Goal: Transaction & Acquisition: Purchase product/service

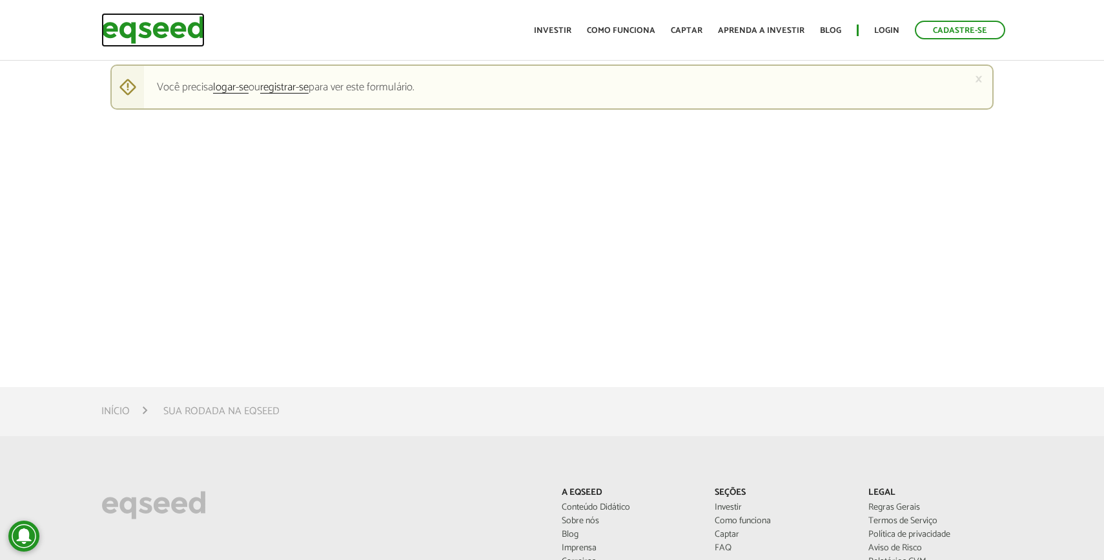
click at [167, 31] on img at bounding box center [152, 30] width 103 height 34
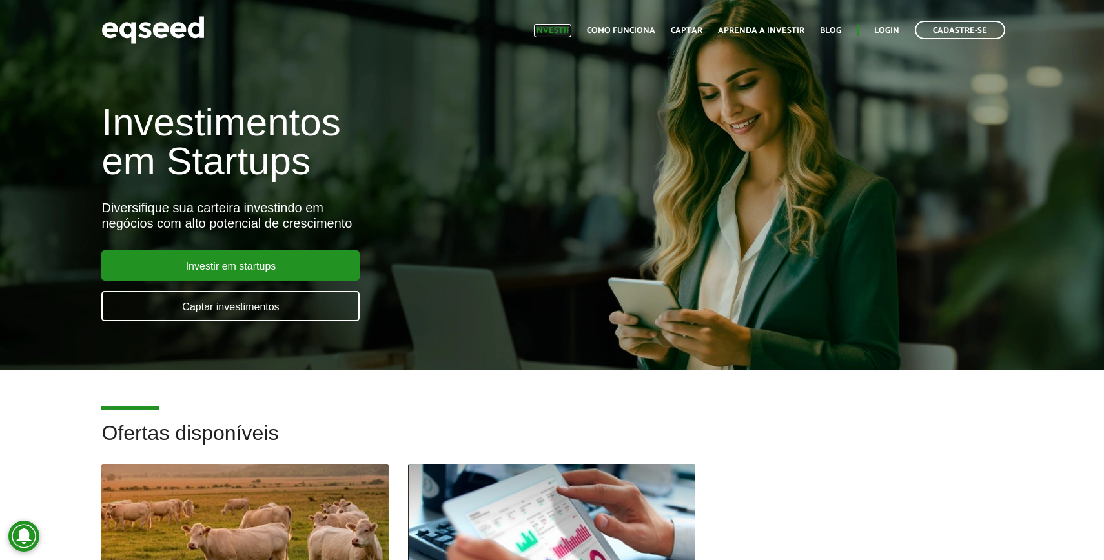
click at [569, 30] on link "Investir" at bounding box center [552, 30] width 37 height 8
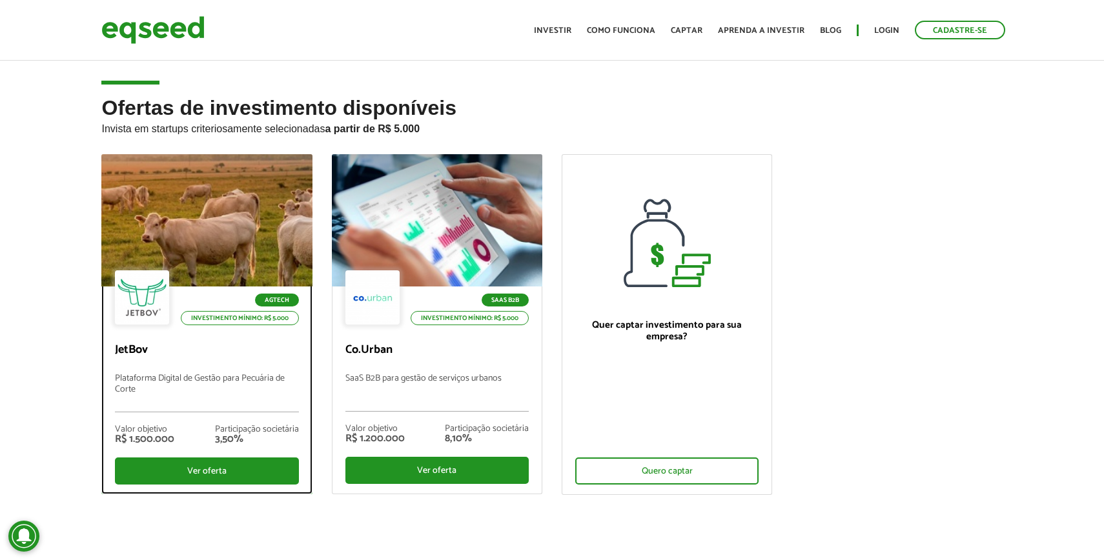
click at [242, 216] on div at bounding box center [207, 220] width 253 height 159
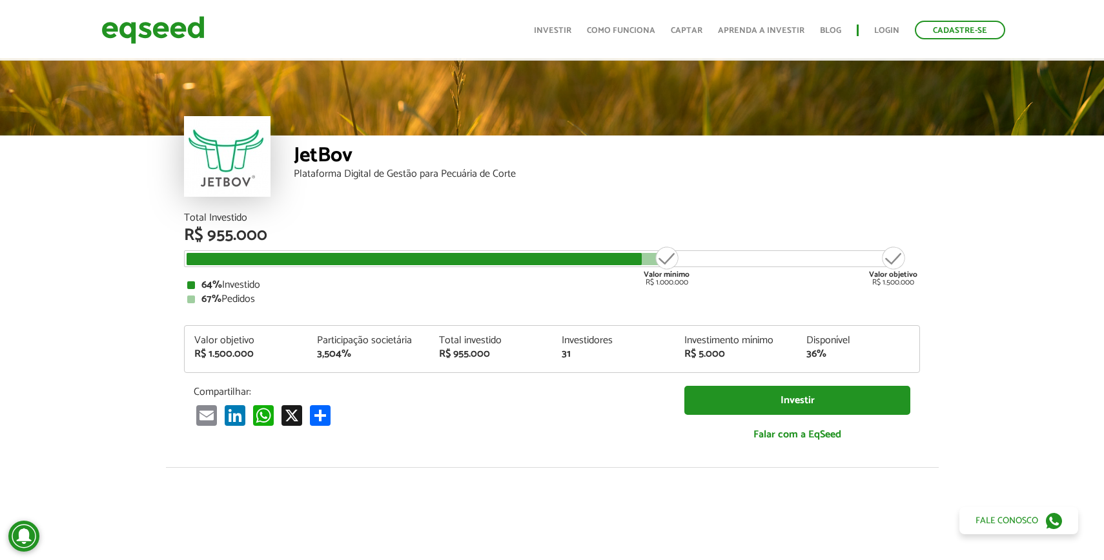
scroll to position [6, 0]
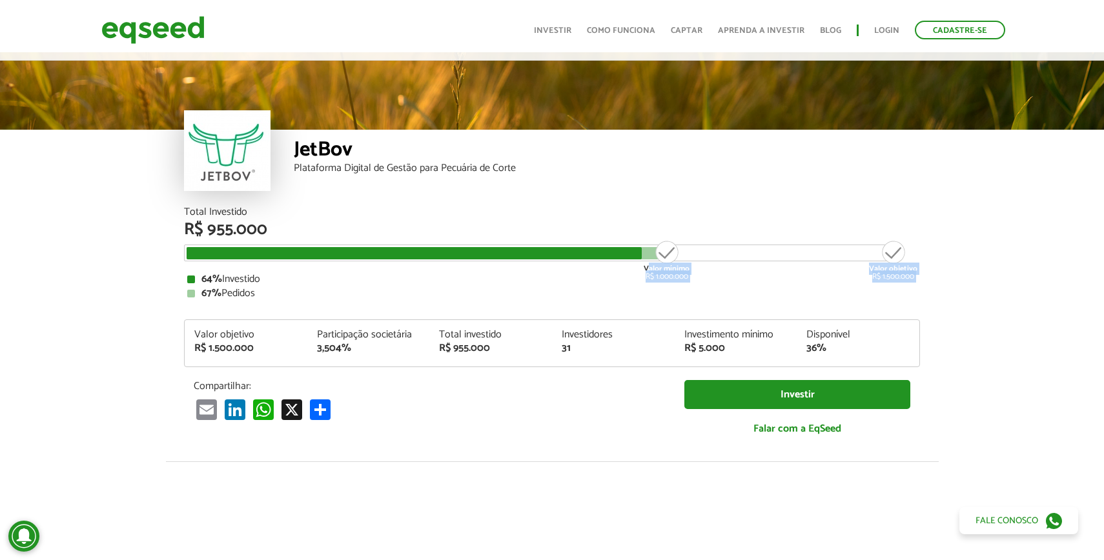
drag, startPoint x: 649, startPoint y: 269, endPoint x: 703, endPoint y: 269, distance: 53.6
click at [703, 269] on div "Total Investido R$ 955.000 Valor mínimo R$ 1.000.000 Valor objetivo R$ 1.500.00…" at bounding box center [552, 253] width 736 height 92
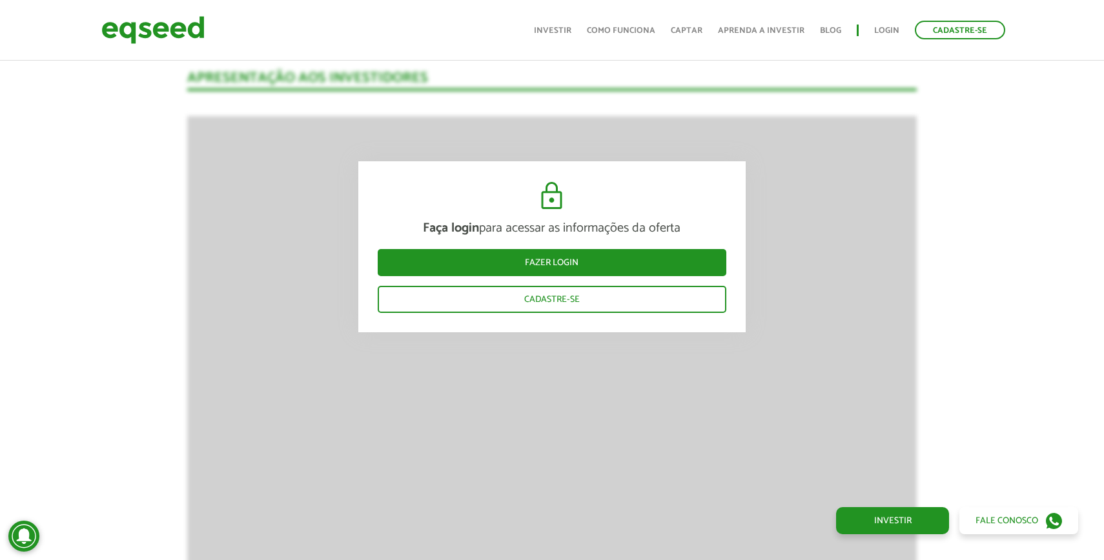
scroll to position [1802, 0]
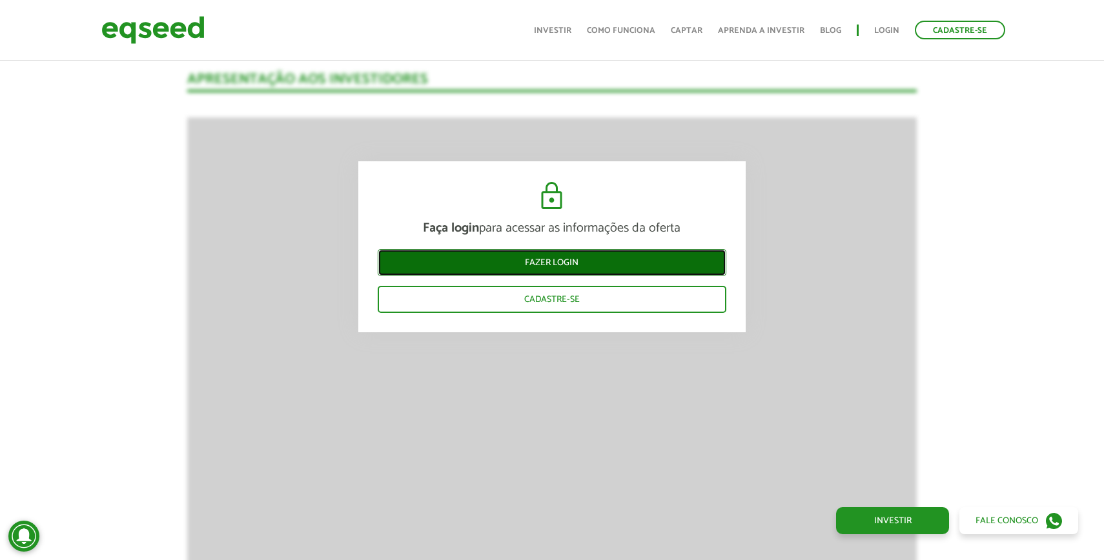
click at [608, 263] on link "Fazer login" at bounding box center [552, 262] width 349 height 27
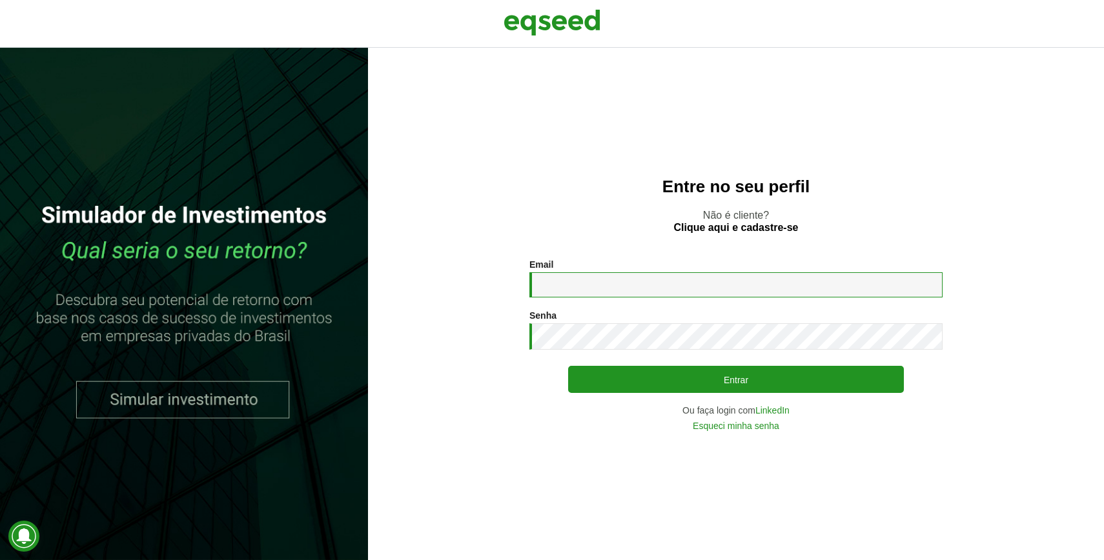
click at [570, 282] on input "Email *" at bounding box center [735, 284] width 413 height 25
type input "**********"
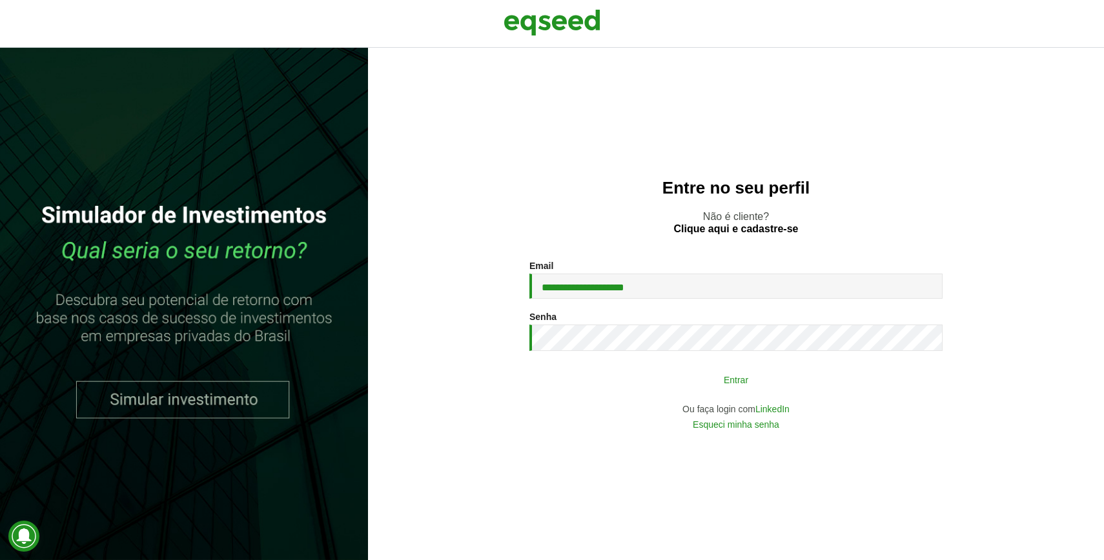
click at [780, 376] on button "Entrar" at bounding box center [736, 379] width 336 height 25
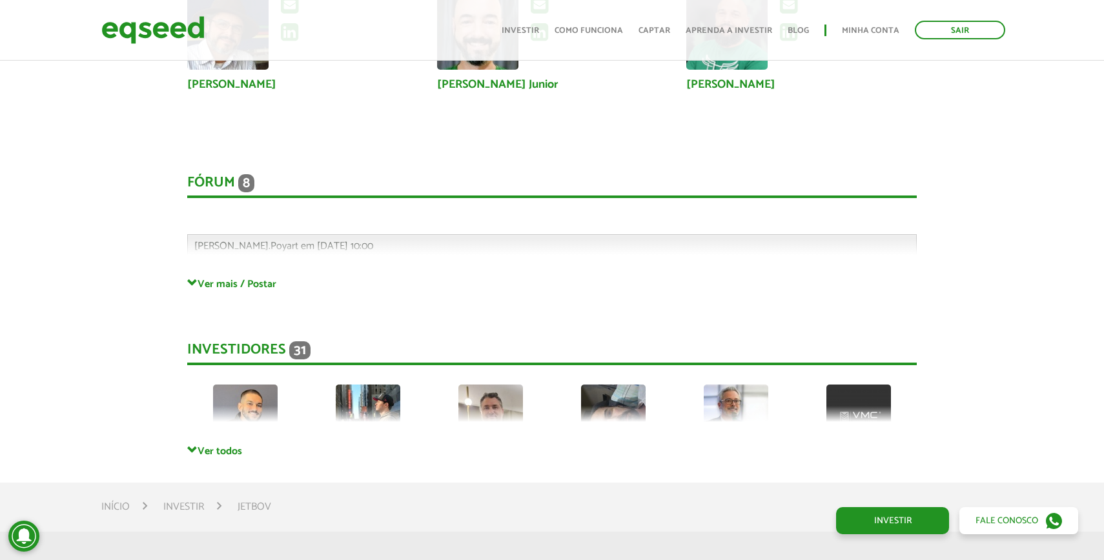
scroll to position [3349, 0]
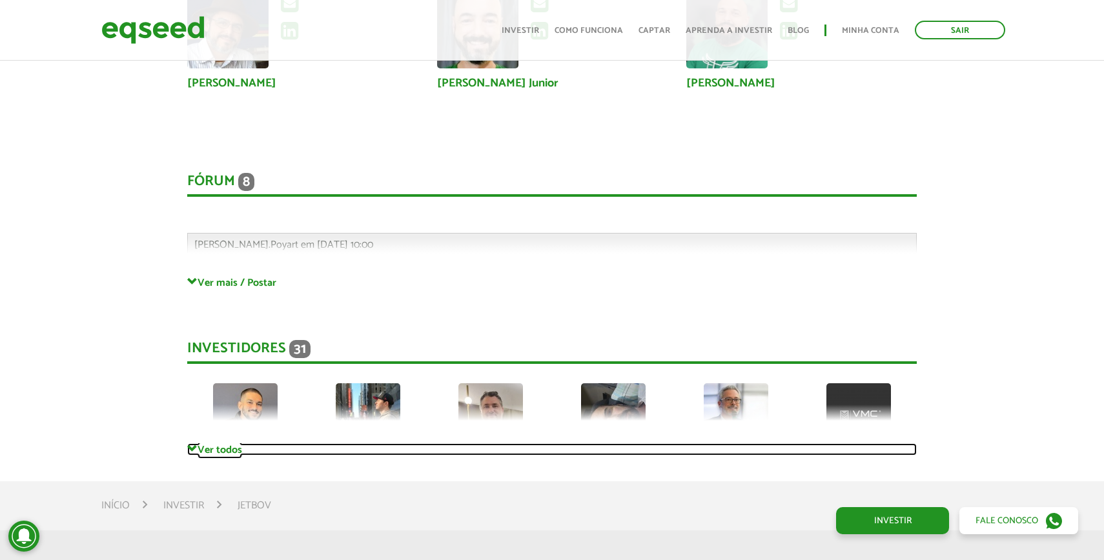
click at [208, 453] on link "Ver todos" at bounding box center [551, 449] width 729 height 12
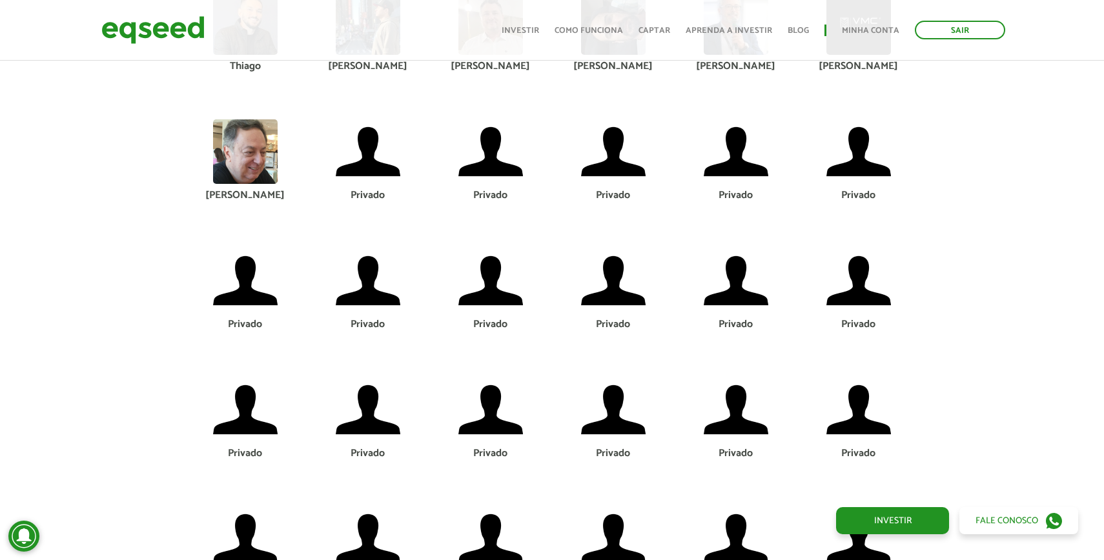
scroll to position [3453, 0]
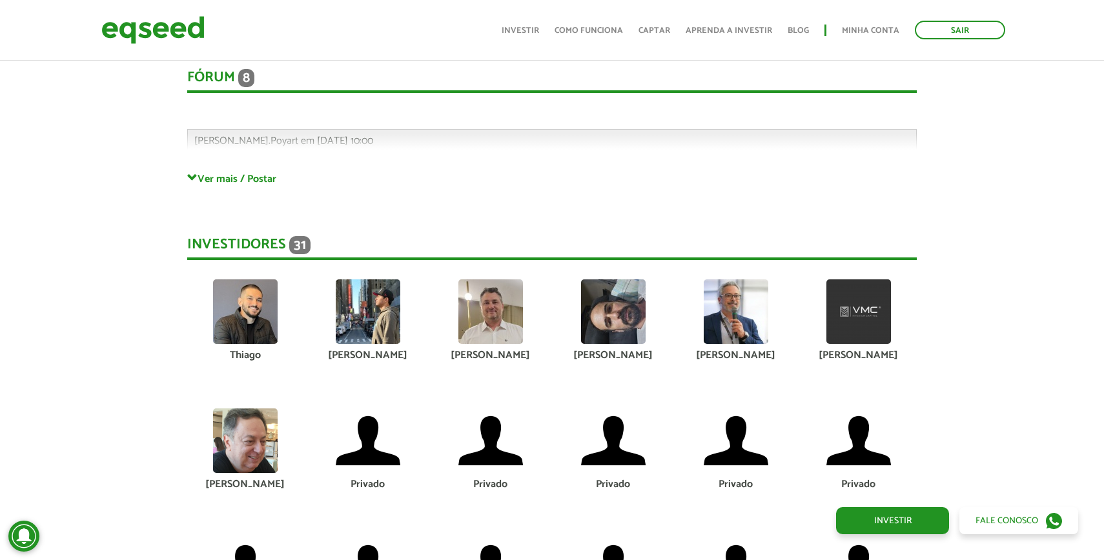
click at [247, 324] on img at bounding box center [245, 311] width 65 height 65
click at [241, 356] on div "Thiago" at bounding box center [245, 356] width 103 height 10
click at [350, 337] on img at bounding box center [368, 311] width 65 height 65
click at [481, 326] on img at bounding box center [490, 311] width 65 height 65
click at [629, 294] on img at bounding box center [613, 311] width 65 height 65
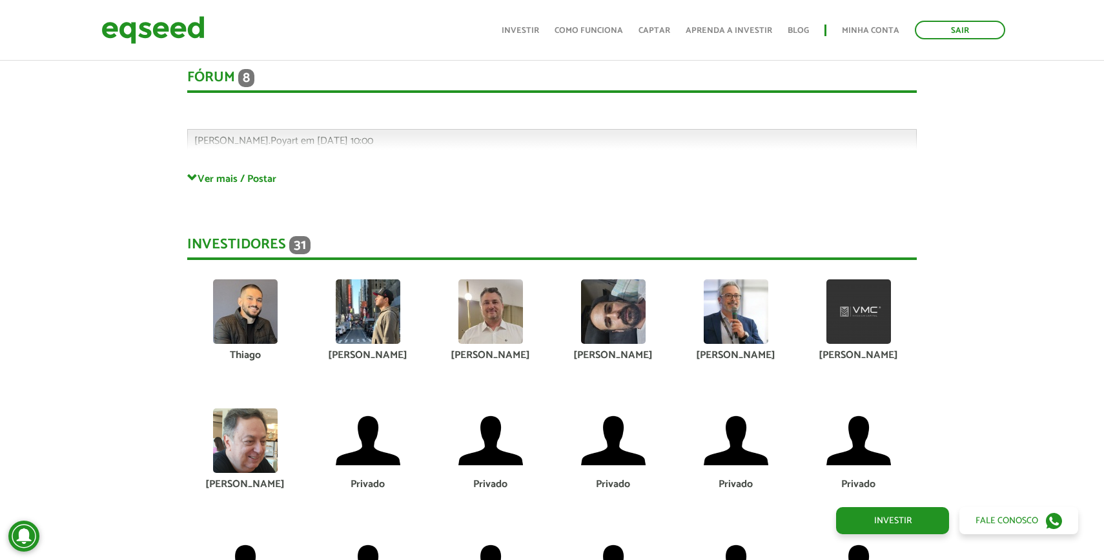
click at [743, 310] on img at bounding box center [736, 311] width 65 height 65
click at [848, 311] on img at bounding box center [858, 311] width 65 height 65
click at [252, 448] on img at bounding box center [245, 441] width 65 height 65
click at [361, 449] on img at bounding box center [368, 441] width 65 height 65
click at [476, 441] on img at bounding box center [490, 441] width 65 height 65
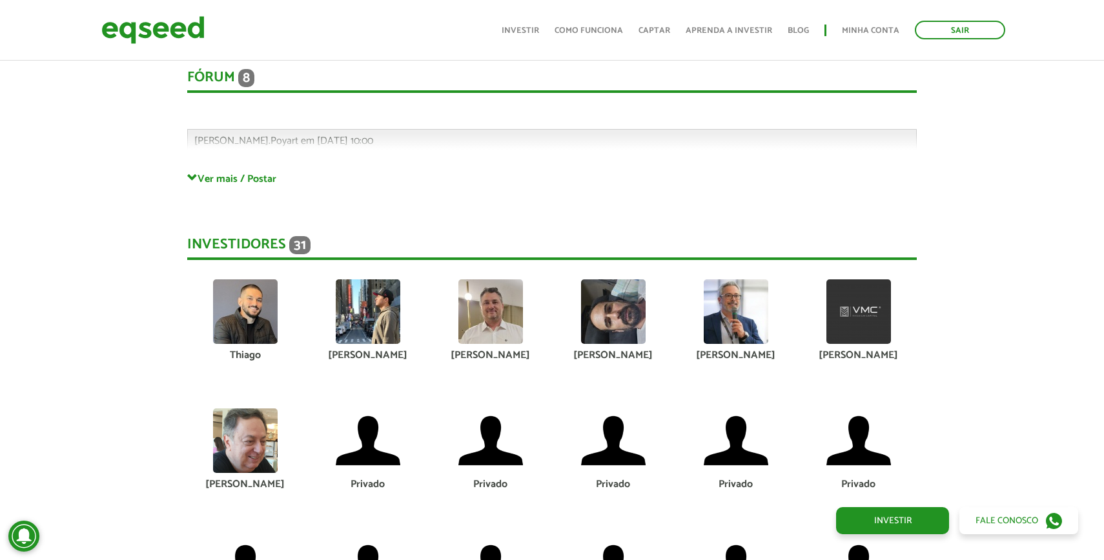
click at [609, 439] on img at bounding box center [613, 441] width 65 height 65
click at [766, 458] on img at bounding box center [736, 441] width 65 height 65
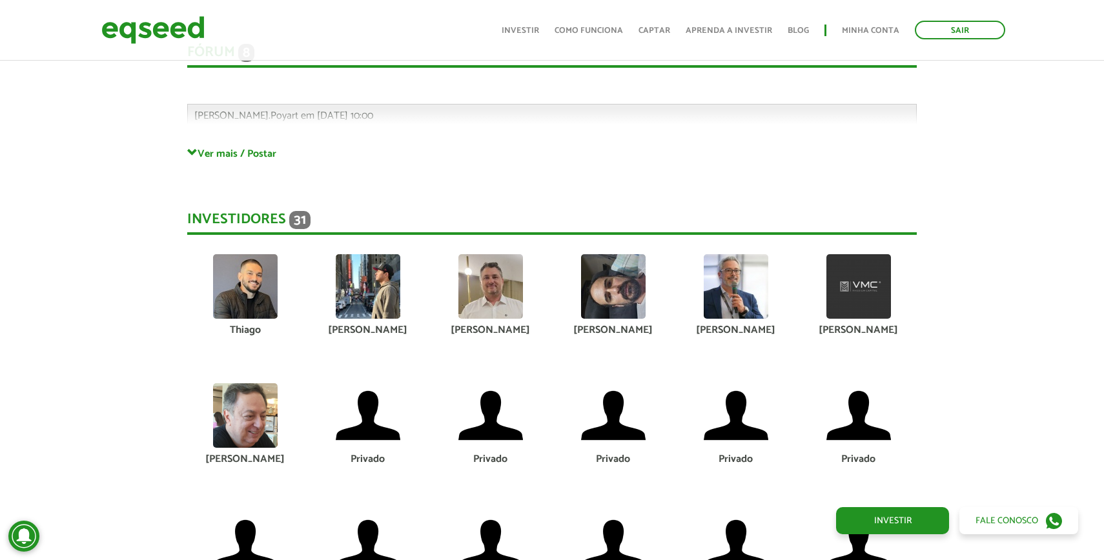
scroll to position [3391, 0]
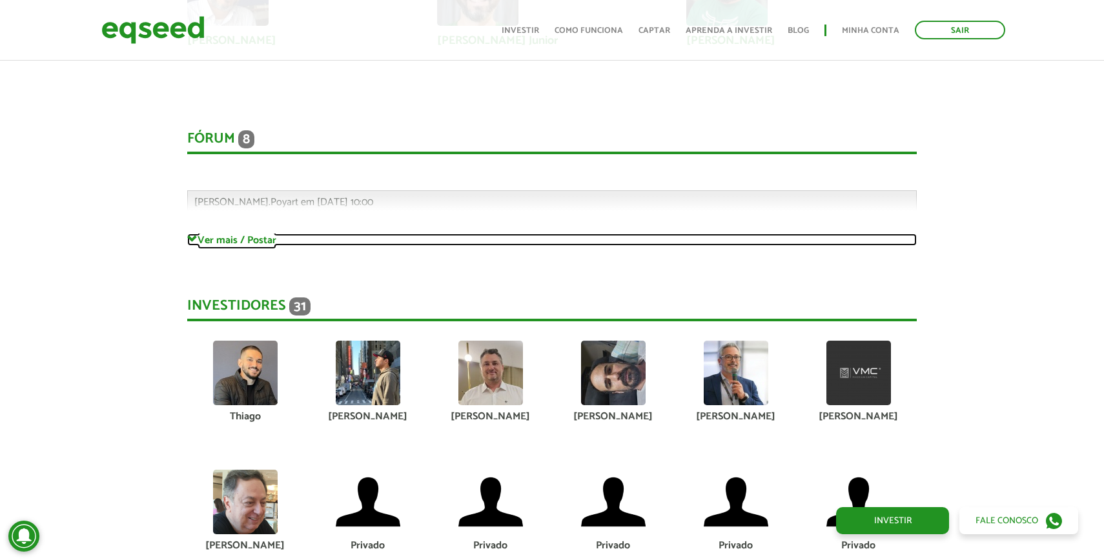
click at [261, 243] on link "Ver mais / Postar" at bounding box center [551, 240] width 729 height 12
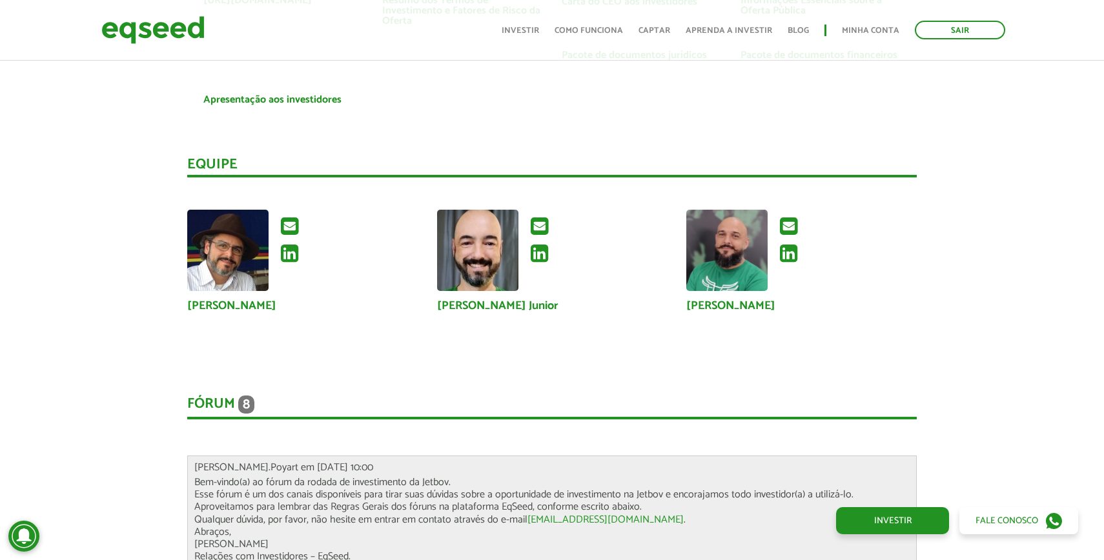
scroll to position [3076, 0]
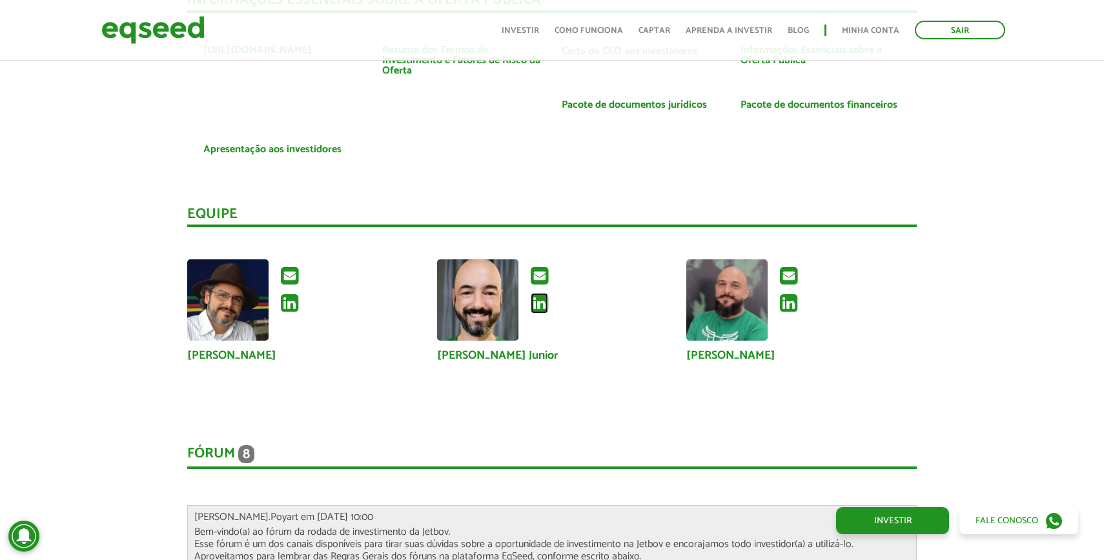
click at [536, 301] on icon at bounding box center [539, 303] width 17 height 21
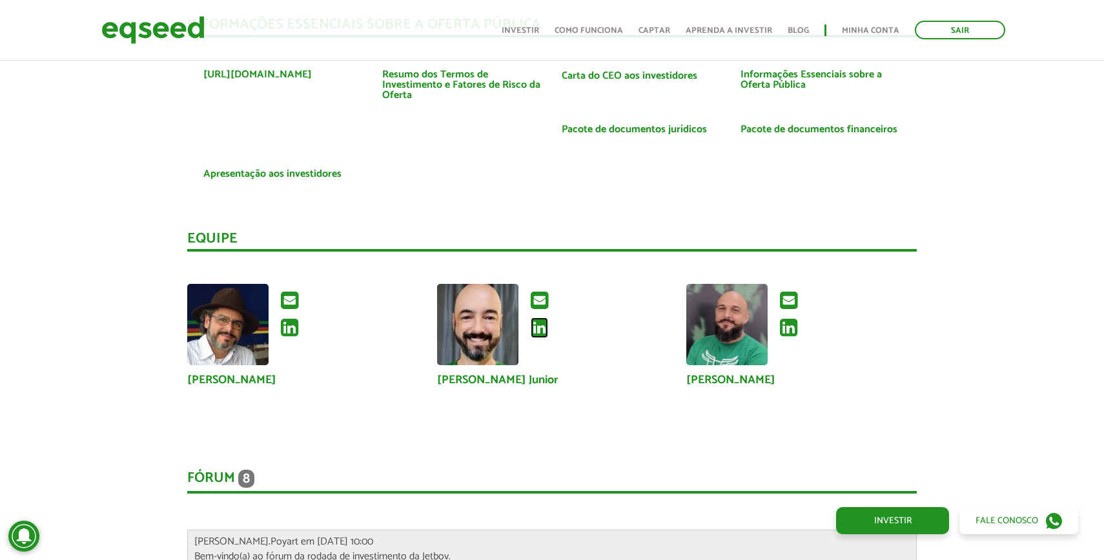
scroll to position [3052, 0]
click at [785, 328] on icon at bounding box center [788, 328] width 17 height 21
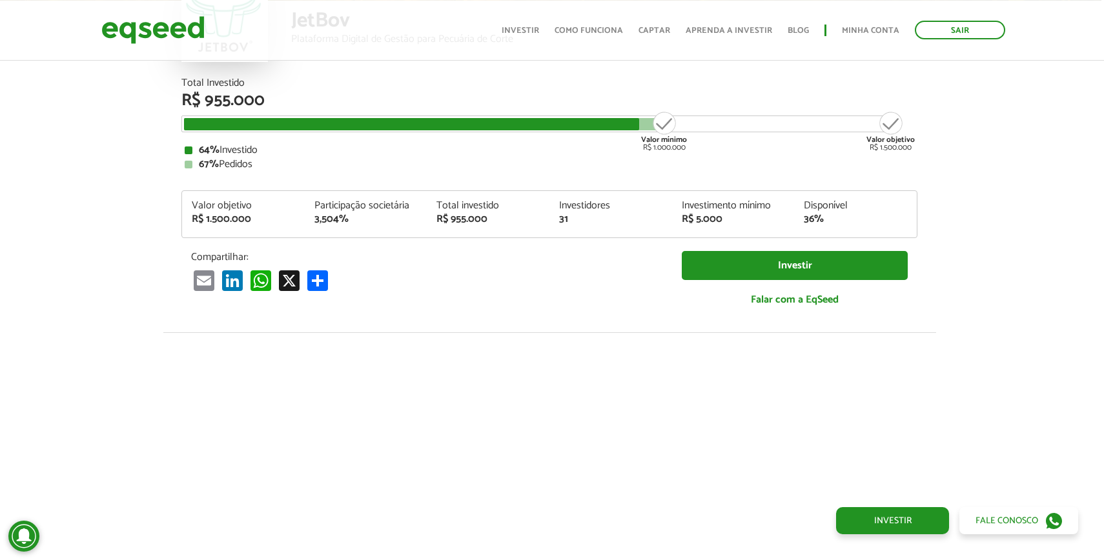
scroll to position [0, 3]
